Goal: Task Accomplishment & Management: Use online tool/utility

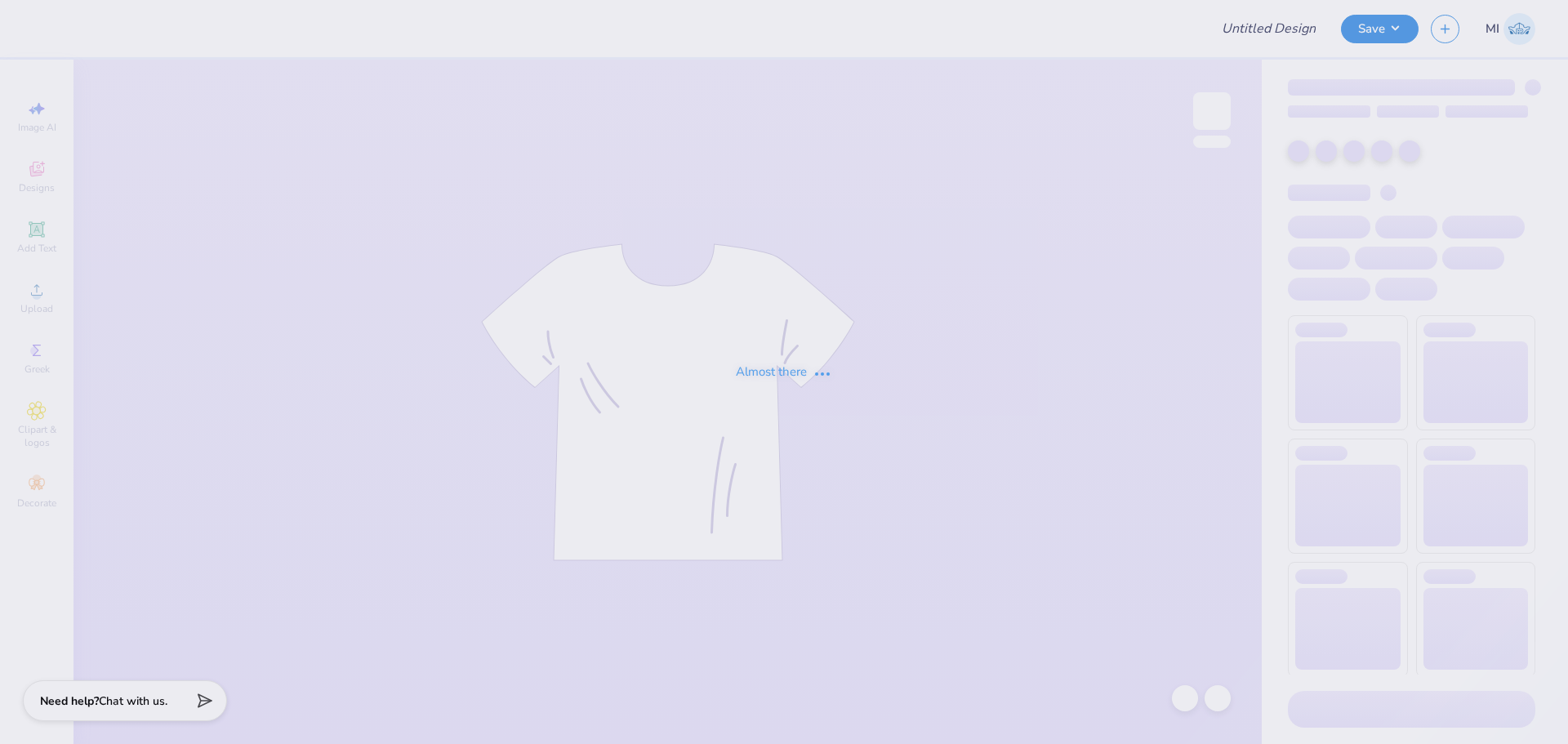
type input "Bellamy Breakfast Club"
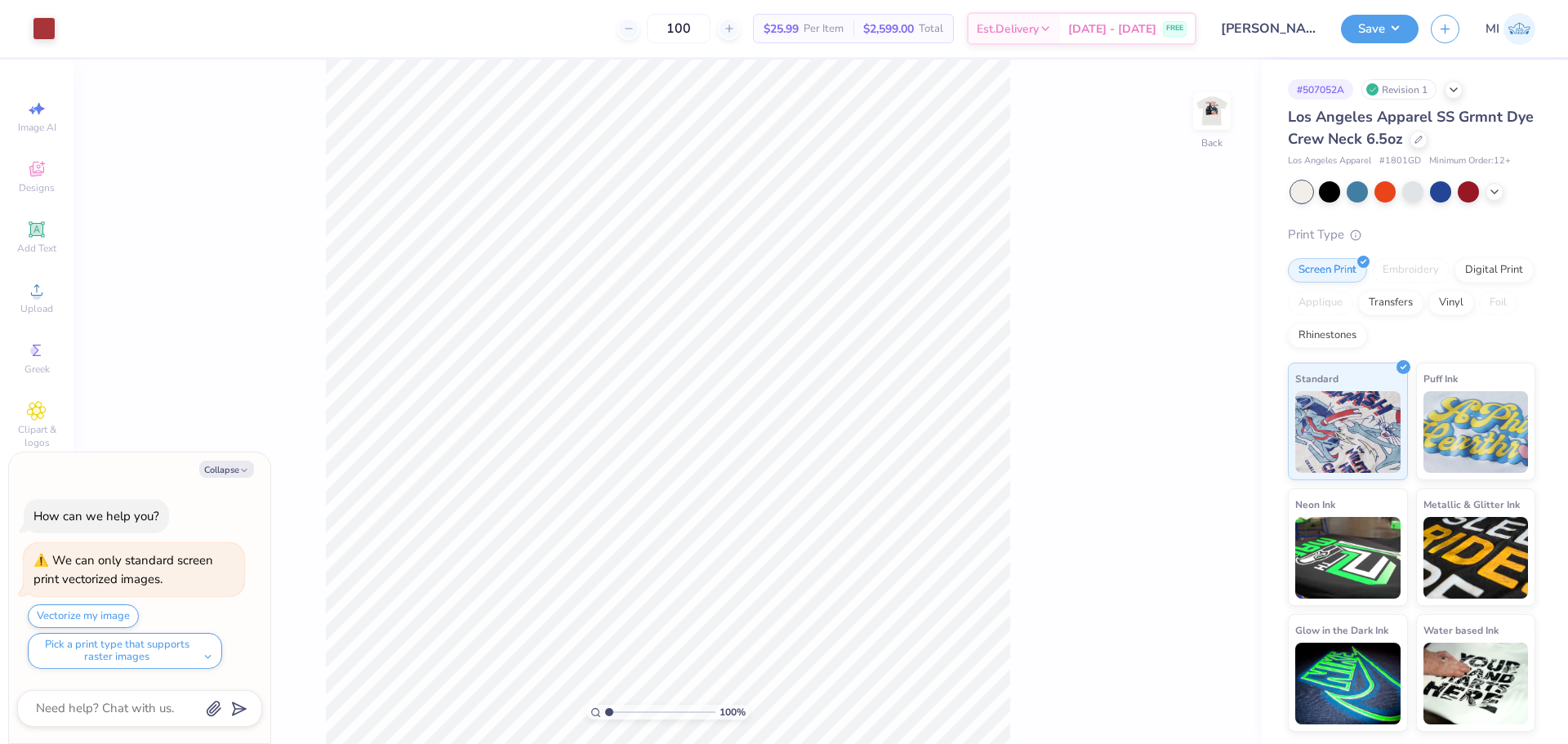
drag, startPoint x: 1210, startPoint y: 123, endPoint x: 1268, endPoint y: 164, distance: 71.0
click at [1207, 123] on img at bounding box center [1212, 111] width 33 height 33
type textarea "x"
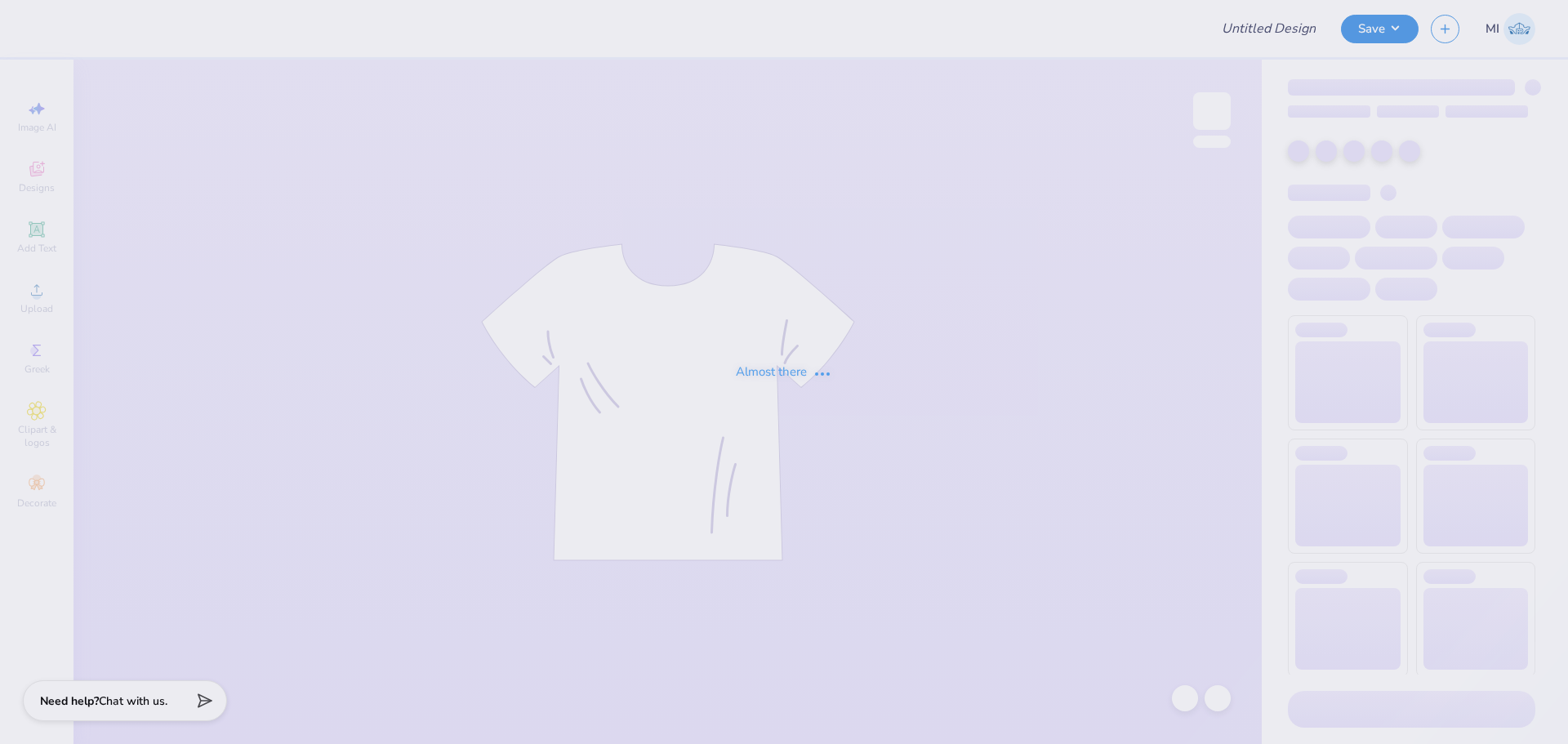
type input "KA Fall Rush Idea #3"
type input "55"
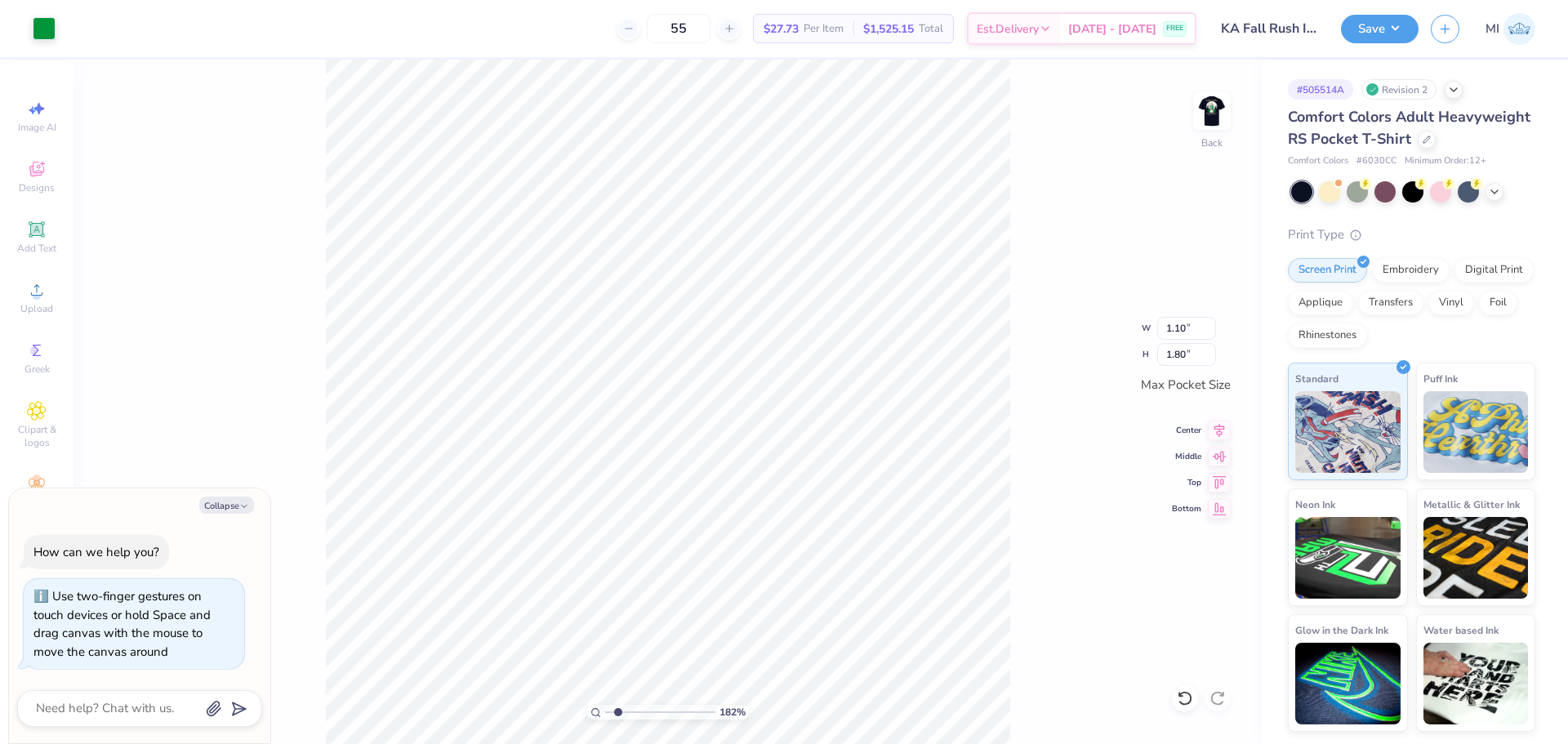
type input "1.82266588284093"
type textarea "x"
type input "1.82266588284093"
type textarea "x"
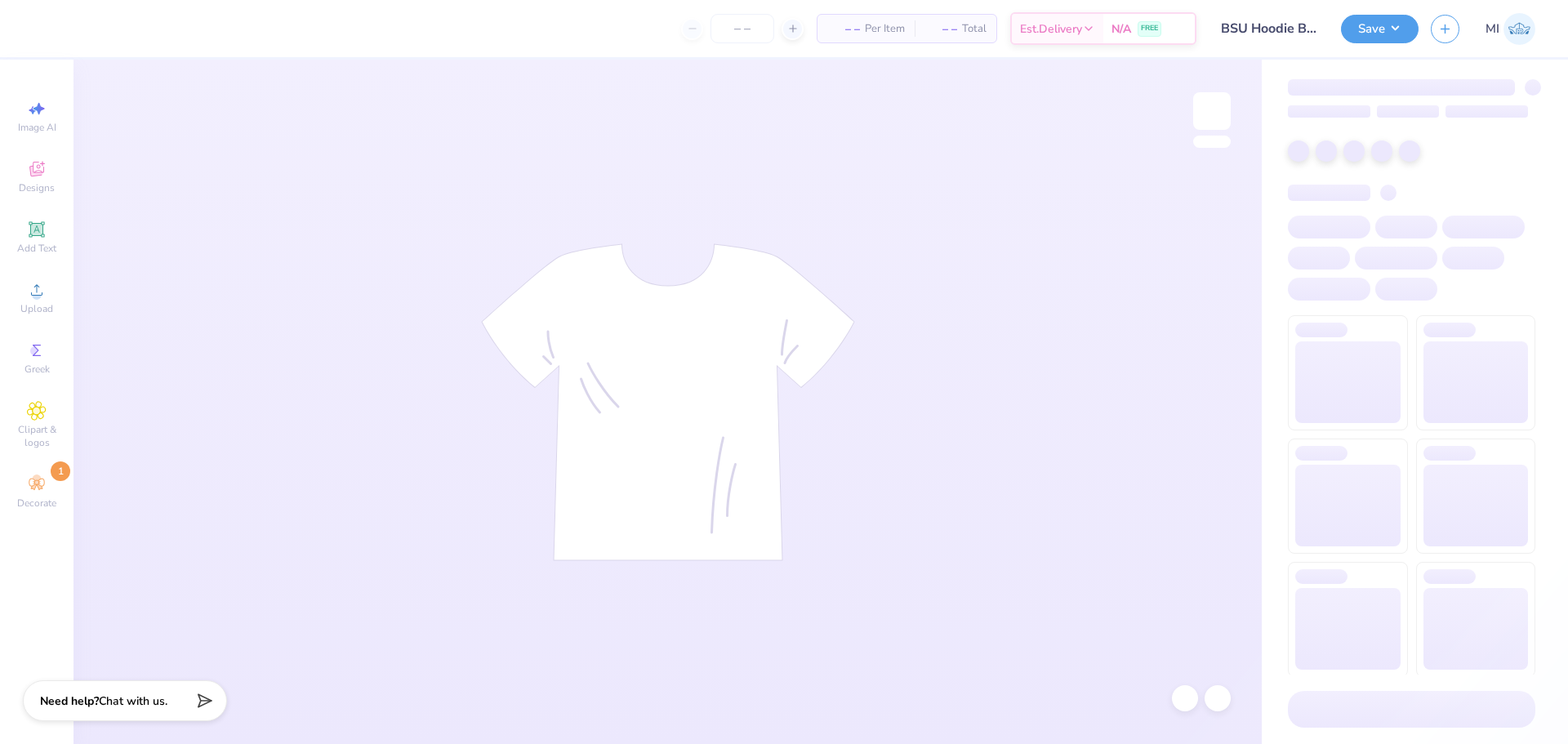
type input "BSU Hoodie Brown"
type input "30"
